Goal: Submit feedback/report problem

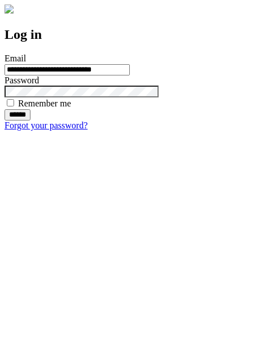
type input "**********"
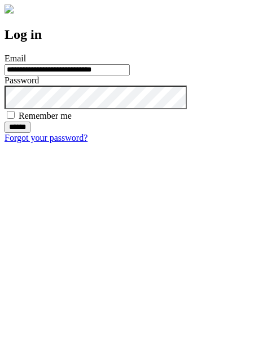
click at [30, 133] on input "******" at bounding box center [18, 127] width 26 height 11
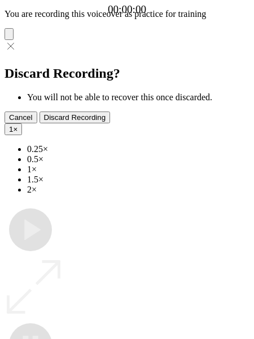
type input "**********"
